Goal: Task Accomplishment & Management: Complete application form

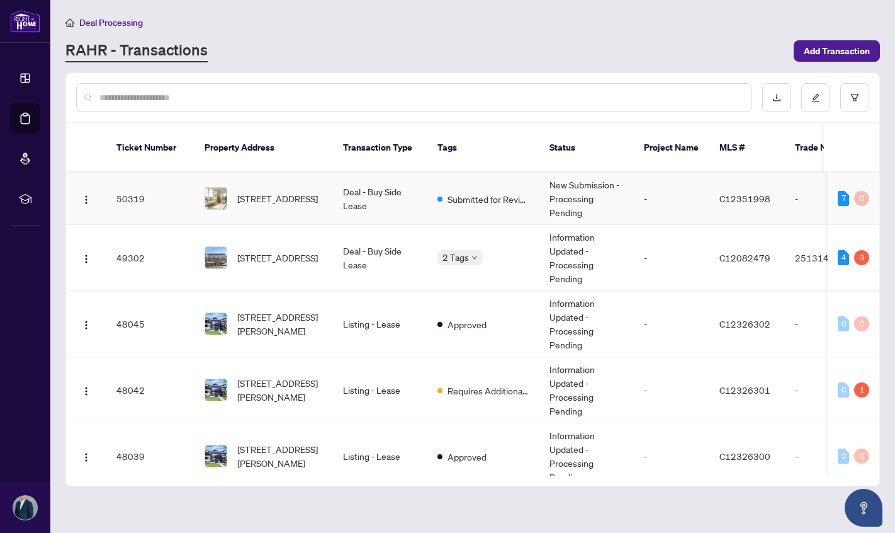
click at [407, 190] on td "Deal - Buy Side Lease" at bounding box center [380, 198] width 94 height 52
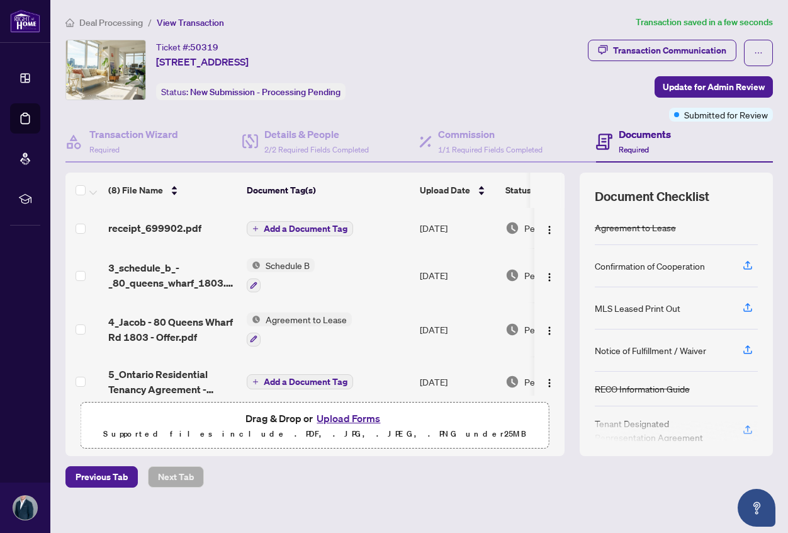
click at [329, 230] on span "Add a Document Tag" at bounding box center [306, 228] width 84 height 9
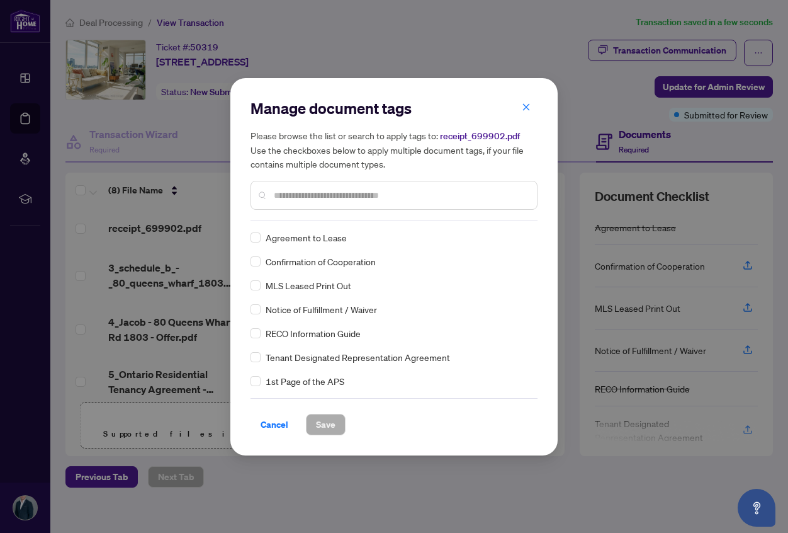
click at [367, 198] on input "text" at bounding box center [400, 195] width 253 height 14
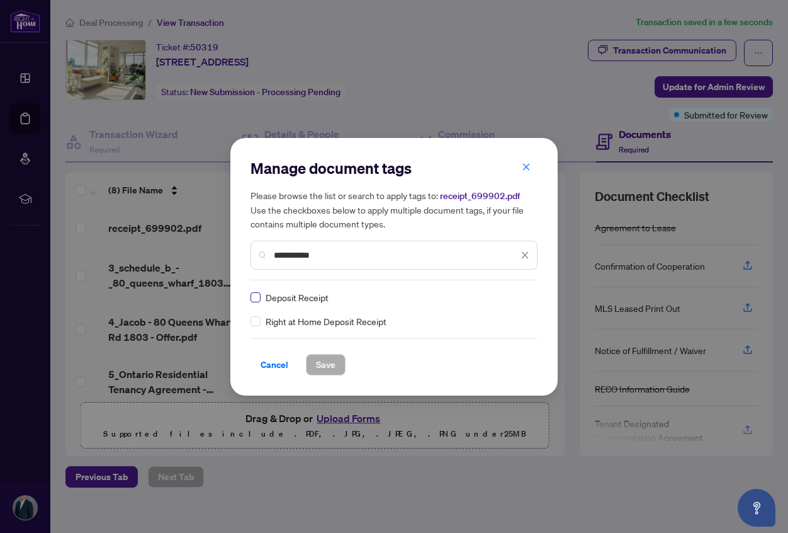
type input "**********"
click at [324, 361] on span "Save" at bounding box center [326, 364] width 20 height 20
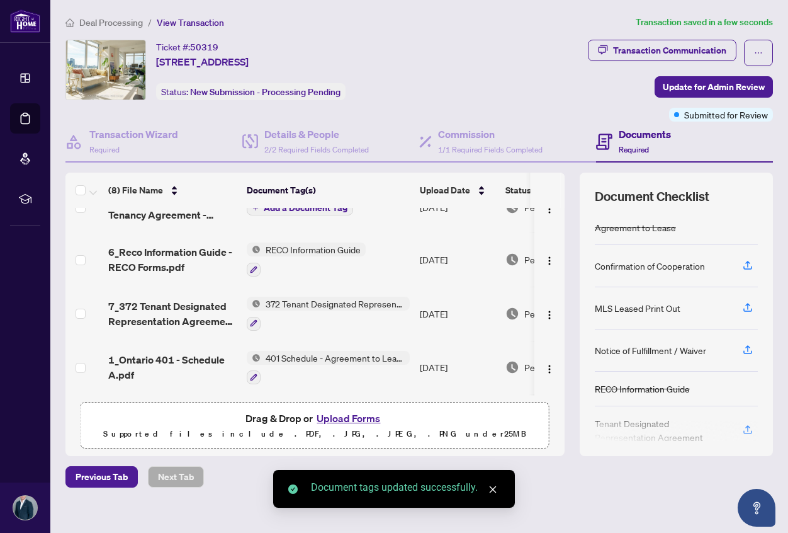
scroll to position [240, 0]
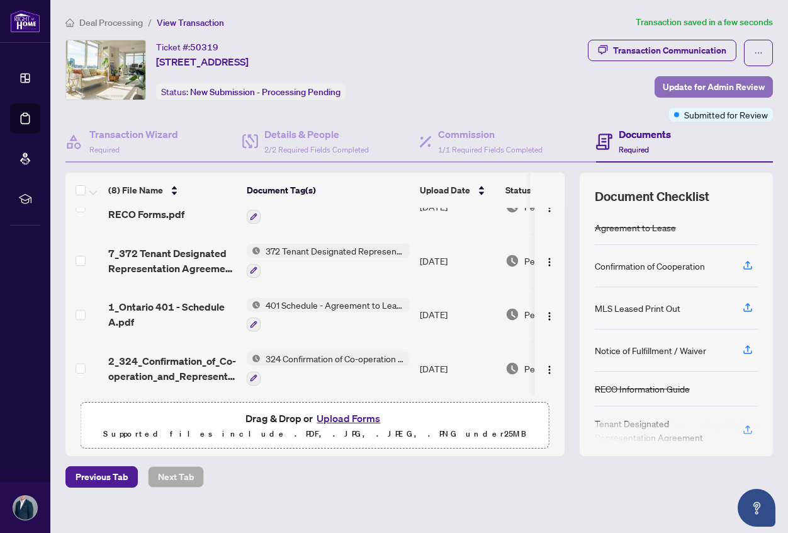
click at [716, 90] on span "Update for Admin Review" at bounding box center [714, 87] width 102 height 20
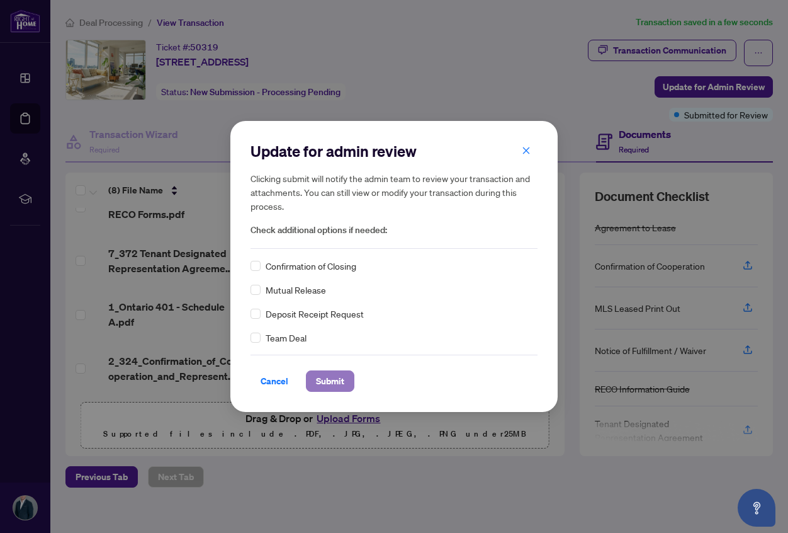
click at [318, 378] on span "Submit" at bounding box center [330, 381] width 28 height 20
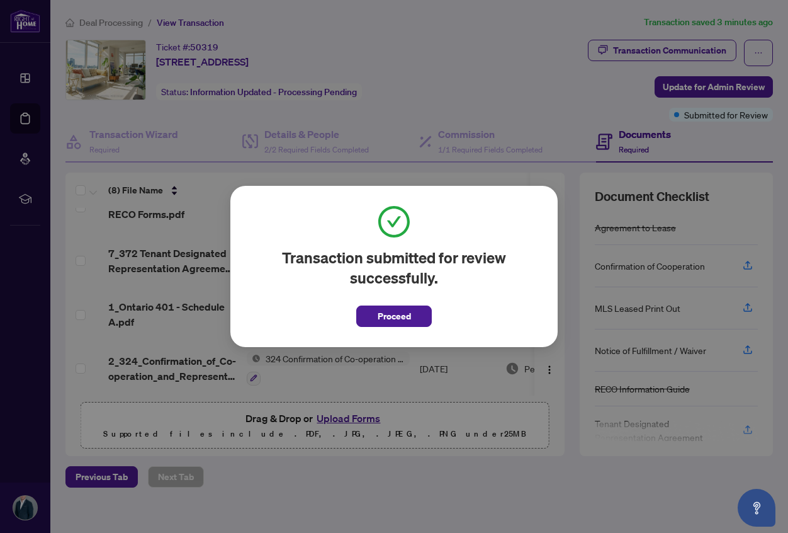
click at [397, 317] on span "Proceed" at bounding box center [394, 316] width 33 height 20
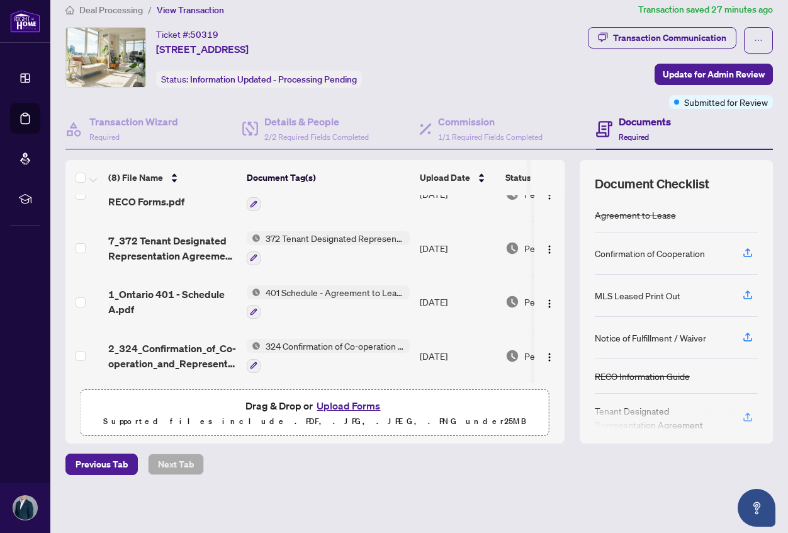
scroll to position [0, 0]
